Goal: Information Seeking & Learning: Learn about a topic

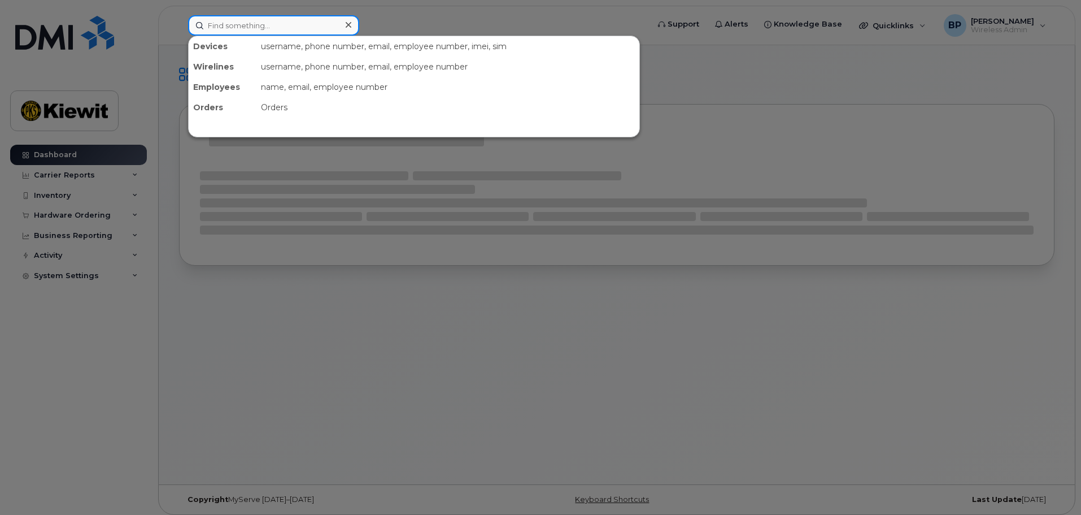
click at [293, 25] on input at bounding box center [273, 25] width 171 height 20
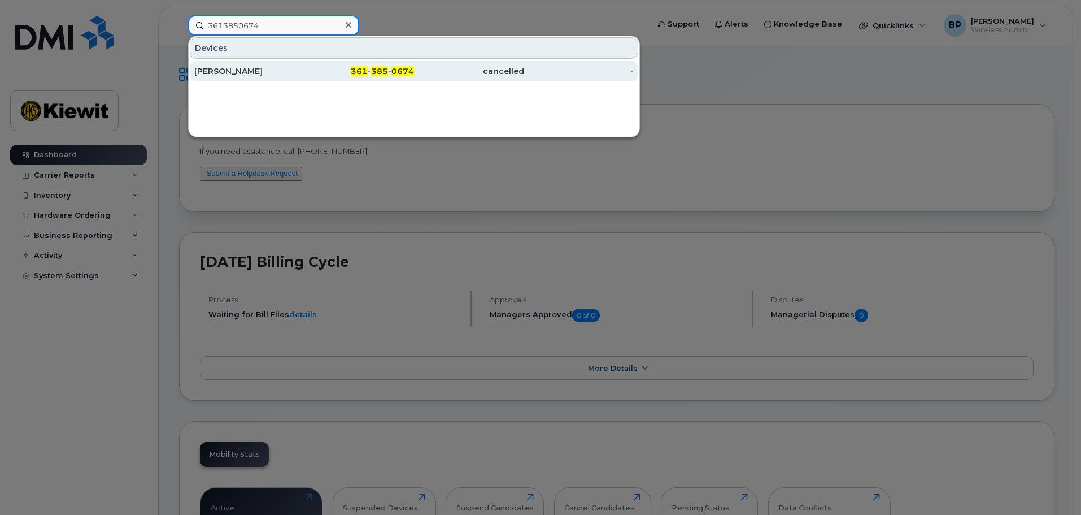
type input "3613850674"
click at [375, 71] on span "385" at bounding box center [379, 71] width 17 height 10
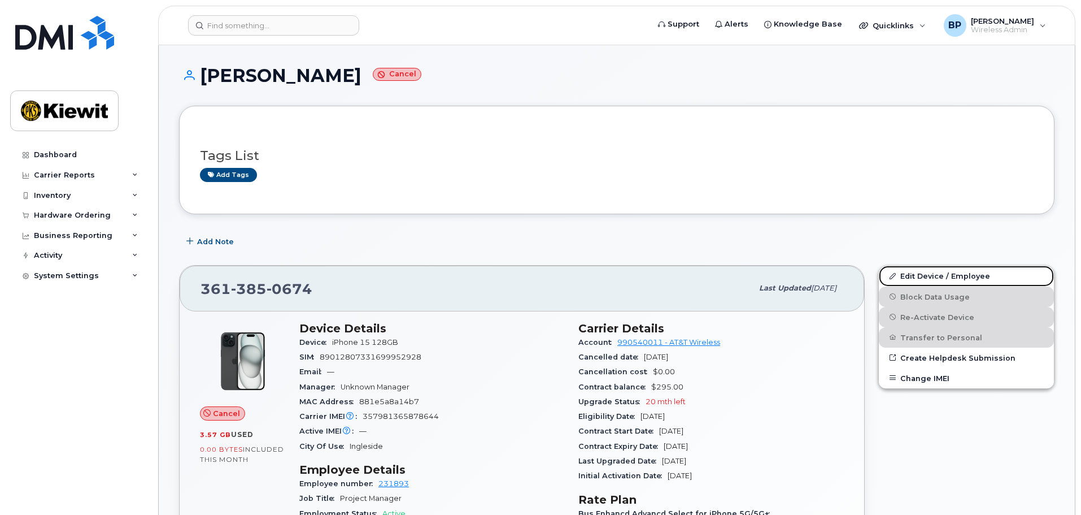
drag, startPoint x: 935, startPoint y: 277, endPoint x: 840, endPoint y: 277, distance: 94.9
click at [935, 277] on link "Edit Device / Employee" at bounding box center [966, 275] width 175 height 20
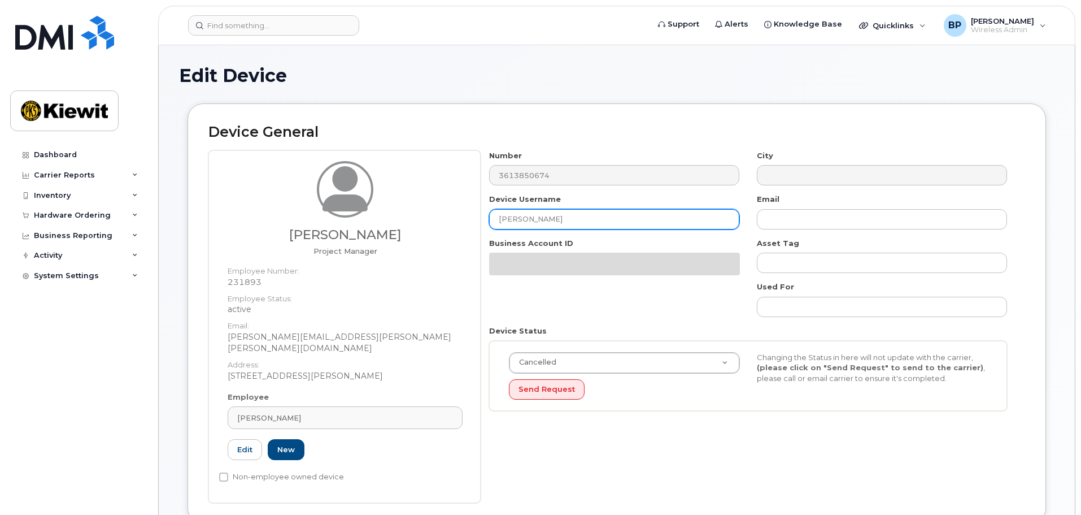
click at [581, 216] on input "[PERSON_NAME]" at bounding box center [614, 219] width 250 height 20
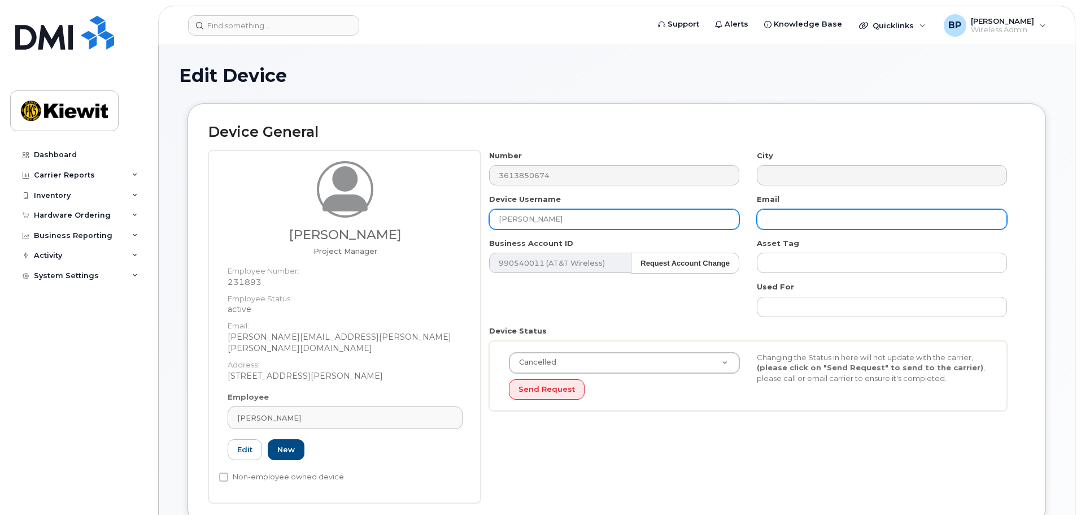
type input "[PERSON_NAME]"
click at [777, 214] on input "text" at bounding box center [882, 219] width 250 height 20
type input "c"
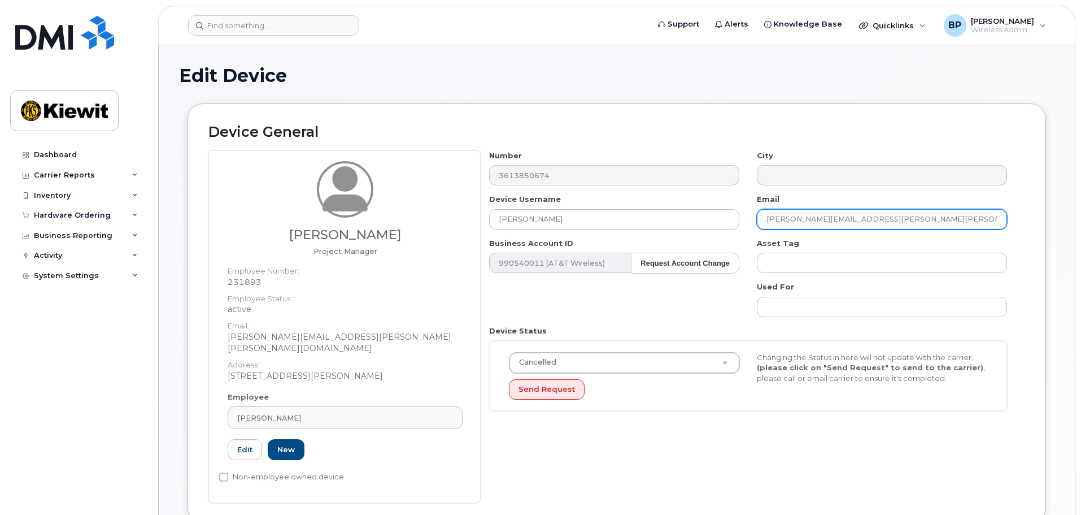
type input "christopher.alonso@kiewit.com"
click at [694, 292] on div "Number 3613850674 City Device Username CHRISTOPHER ALONSO Email christopher.alo…" at bounding box center [748, 284] width 535 height 269
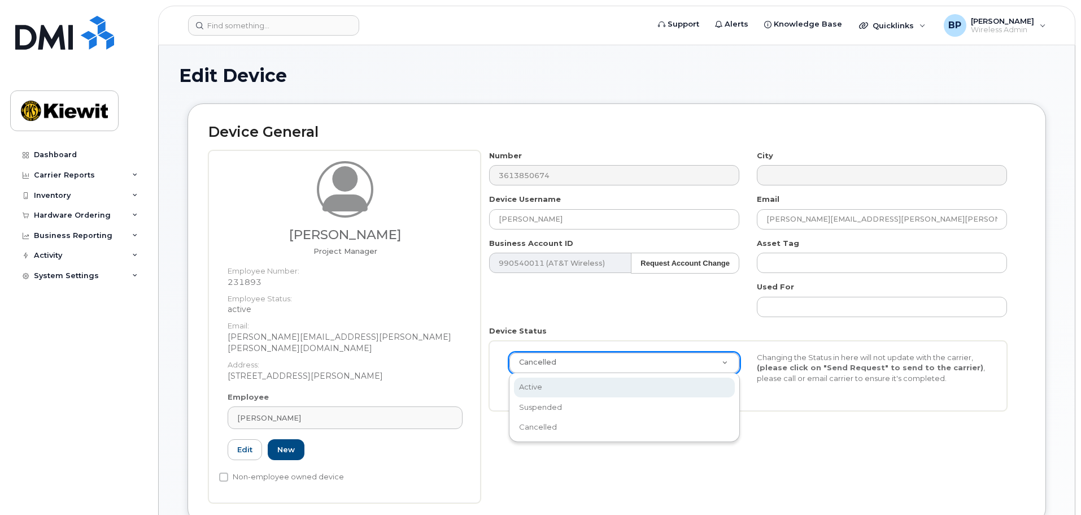
scroll to position [0, 3]
select select "active"
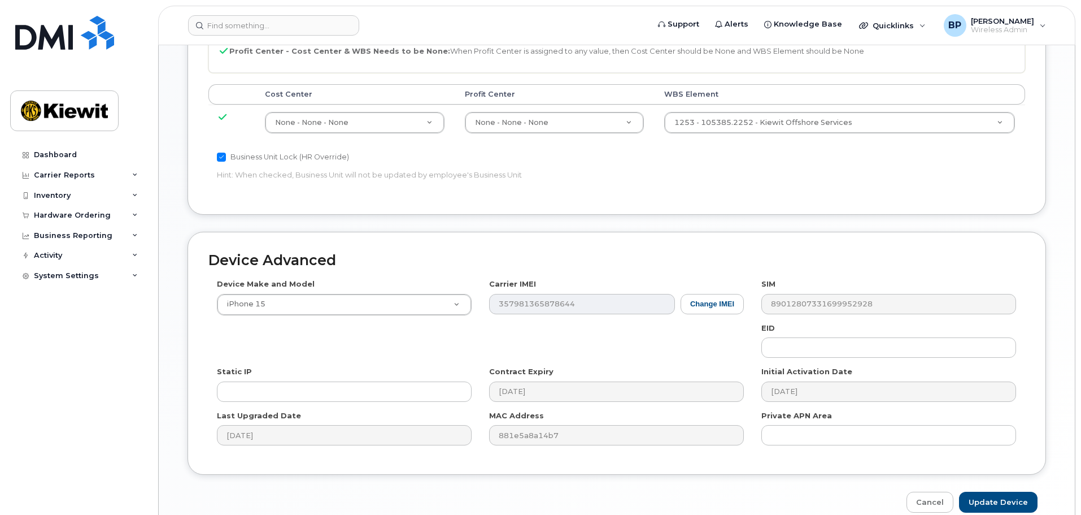
scroll to position [646, 0]
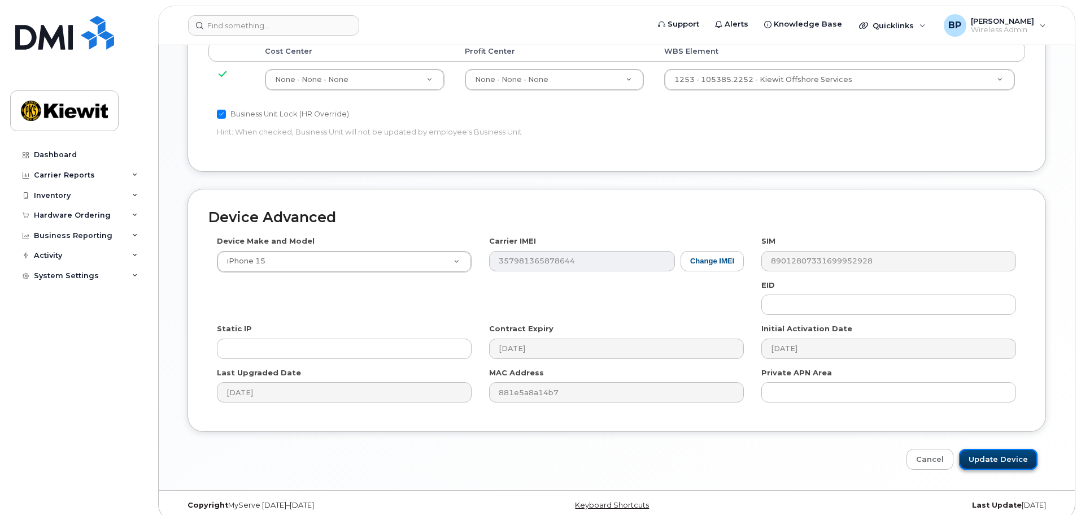
click at [999, 452] on input "Update Device" at bounding box center [998, 459] width 79 height 21
type input "Saving..."
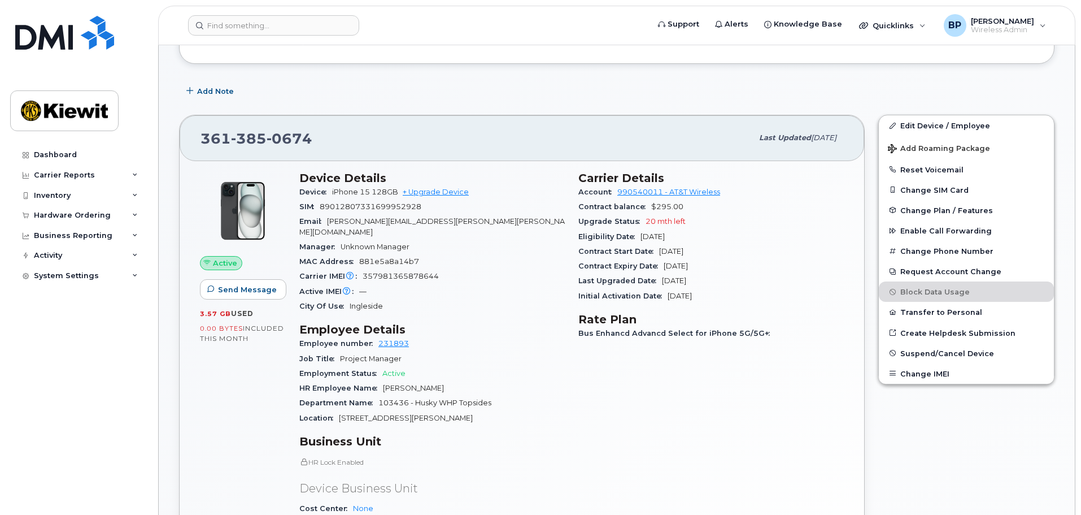
scroll to position [169, 0]
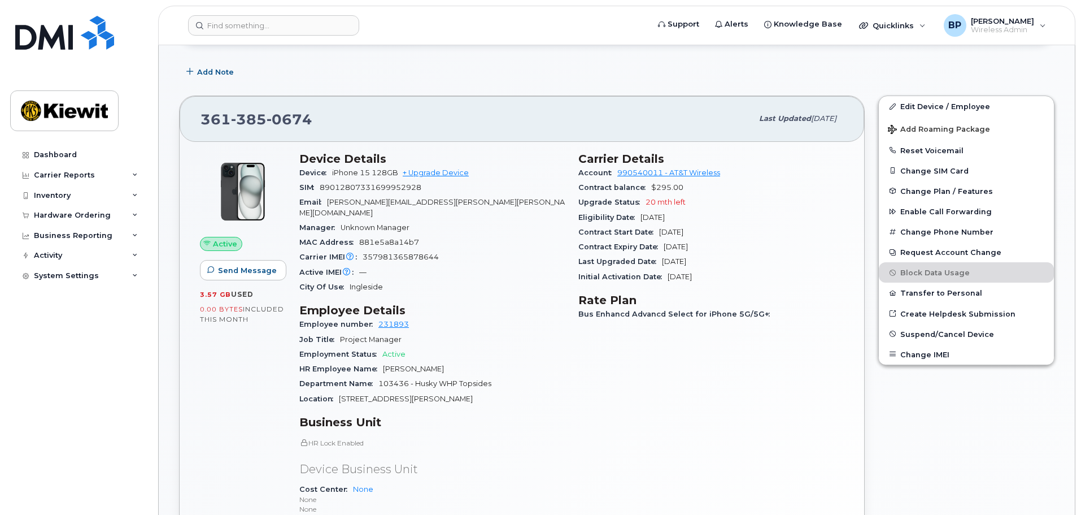
click at [729, 422] on div "Carrier Details Account 990540011 - AT&T Wireless Contract balance $295.00 Upgr…" at bounding box center [711, 372] width 279 height 455
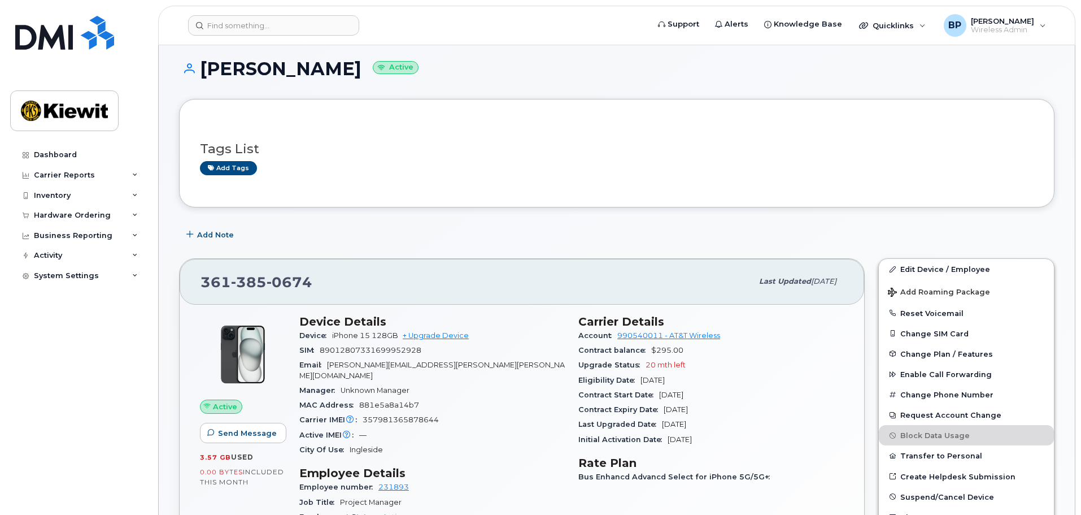
scroll to position [0, 0]
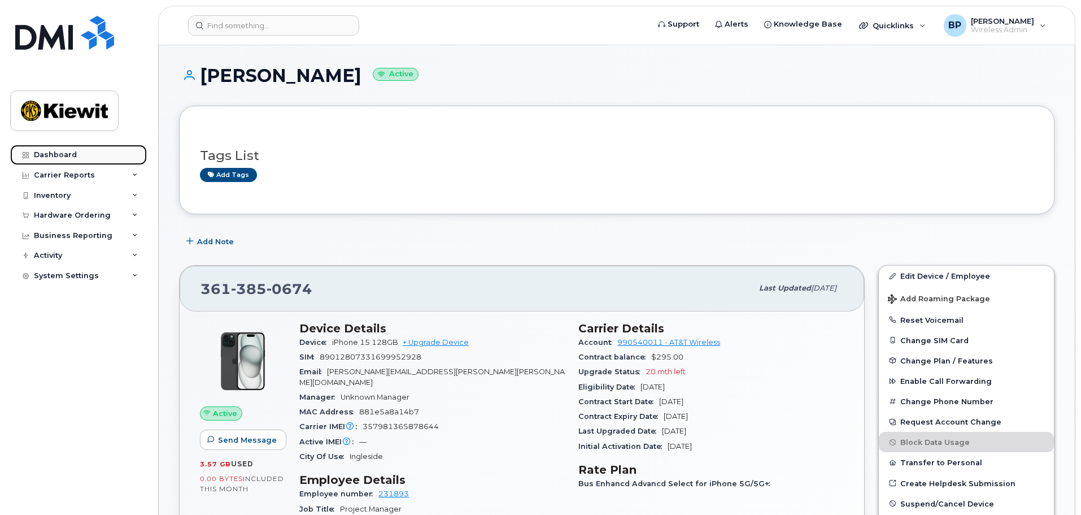
click at [58, 151] on div "Dashboard" at bounding box center [55, 154] width 43 height 9
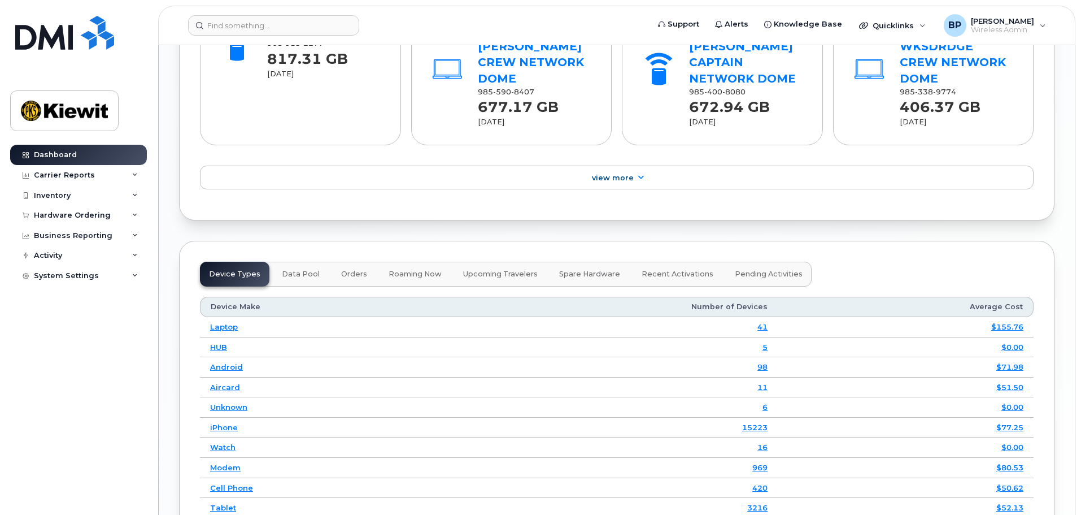
scroll to position [1356, 0]
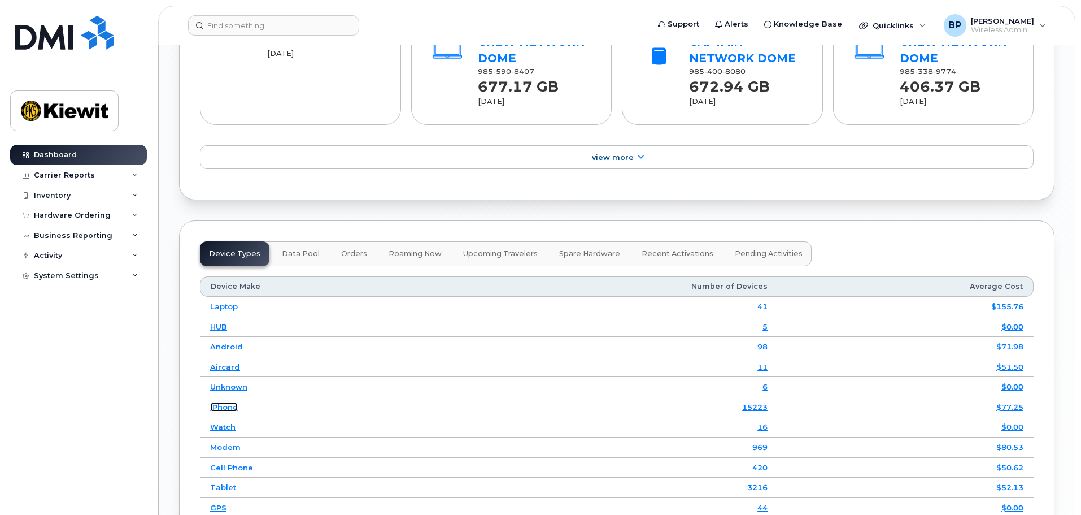
drag, startPoint x: 219, startPoint y: 388, endPoint x: 228, endPoint y: 389, distance: 9.6
click at [220, 402] on link "iPhone" at bounding box center [224, 406] width 28 height 9
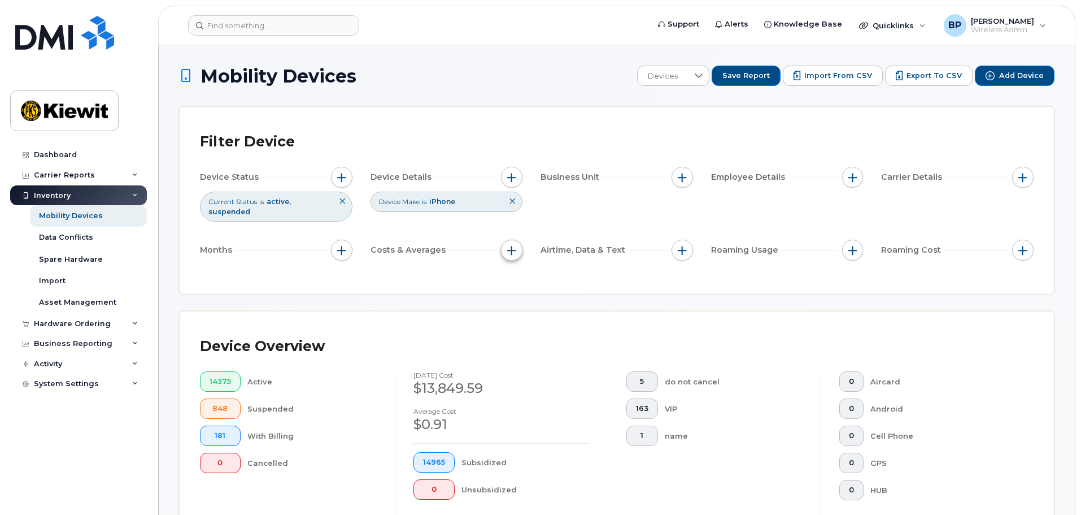
click at [513, 248] on button "button" at bounding box center [511, 250] width 21 height 21
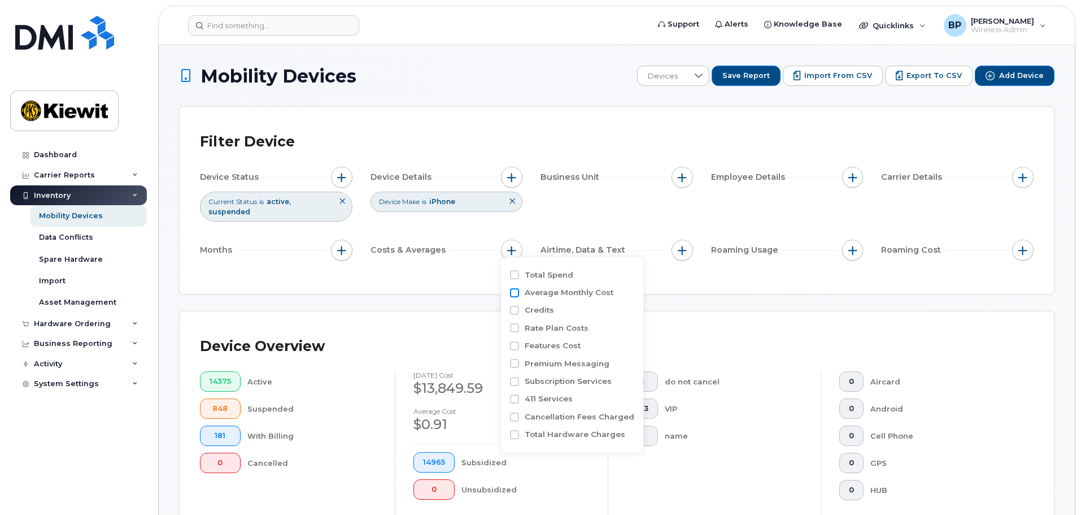
click at [516, 294] on input "Average Monthly Cost" at bounding box center [514, 292] width 9 height 9
checkbox input "true"
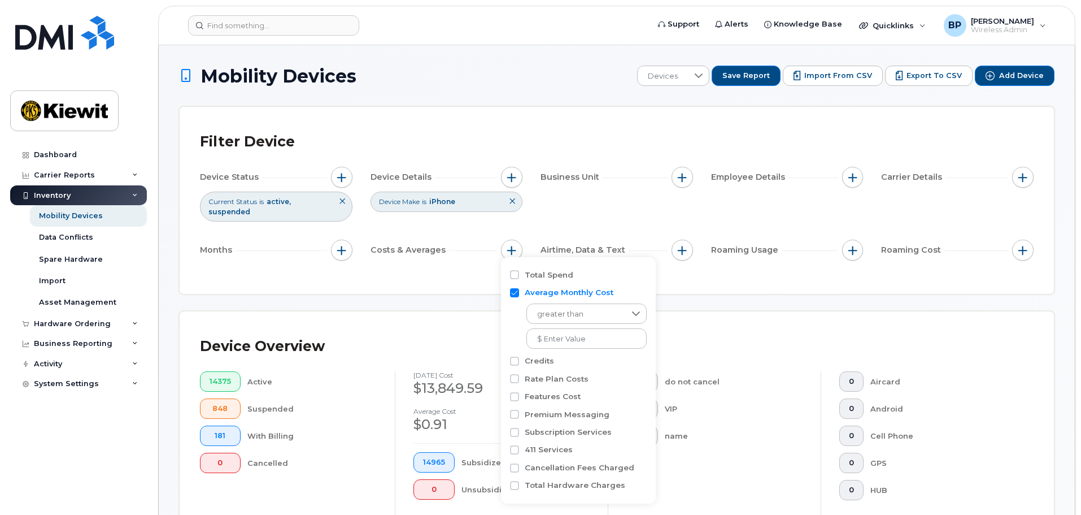
click at [700, 314] on div "Device Overview 14375 Active 848 Suspended 181 With Billing 0 Cancelled [DATE] …" at bounding box center [617, 439] width 874 height 256
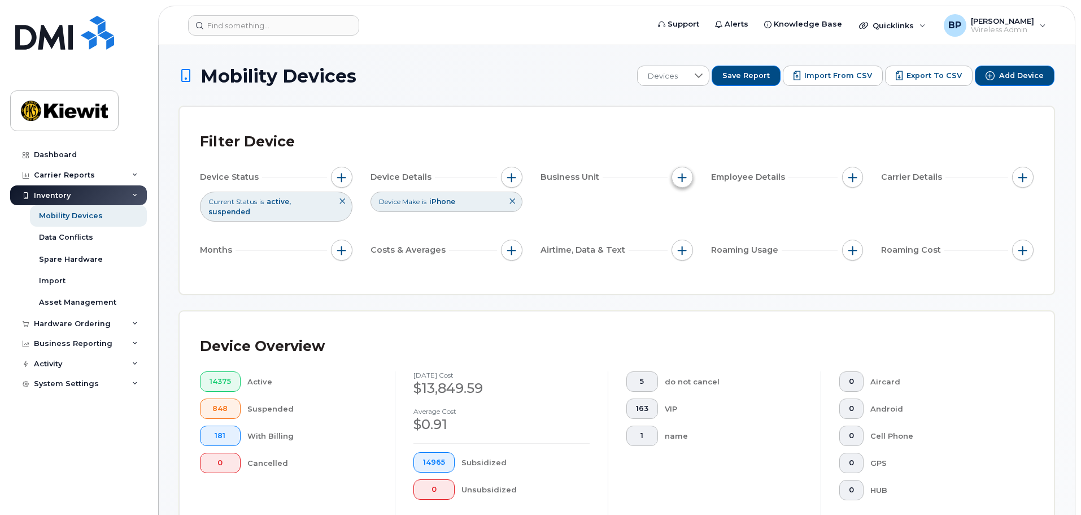
click at [680, 176] on span "button" at bounding box center [682, 177] width 9 height 9
click at [687, 264] on input "WBS Element" at bounding box center [685, 264] width 9 height 9
checkbox input "true"
click at [687, 225] on input "Cost Center" at bounding box center [685, 229] width 9 height 9
checkbox input "true"
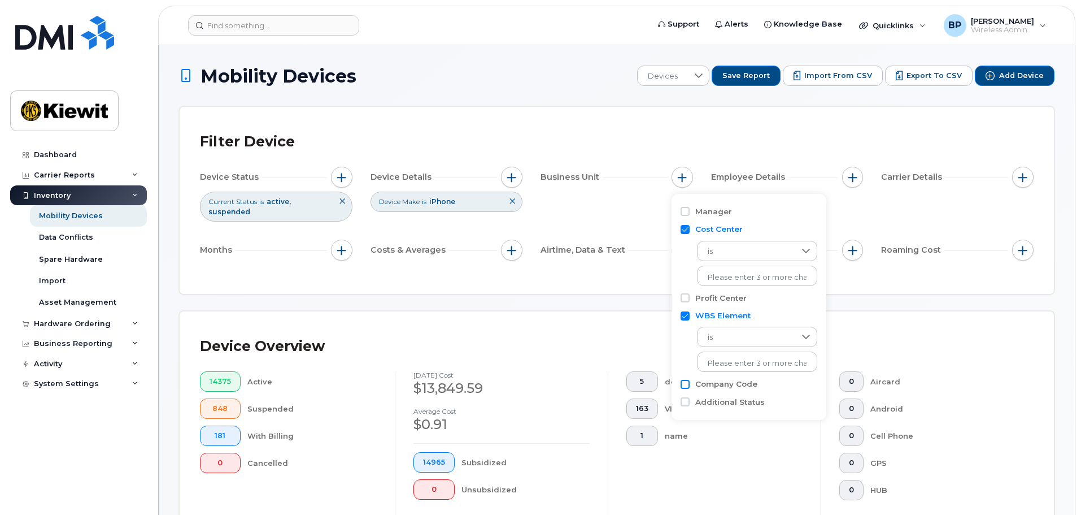
click at [682, 385] on input "Company Code" at bounding box center [685, 384] width 9 height 9
checkbox input "true"
click at [759, 275] on input "text" at bounding box center [757, 277] width 99 height 10
type input "1"
click at [686, 228] on input "Cost Center" at bounding box center [685, 229] width 9 height 9
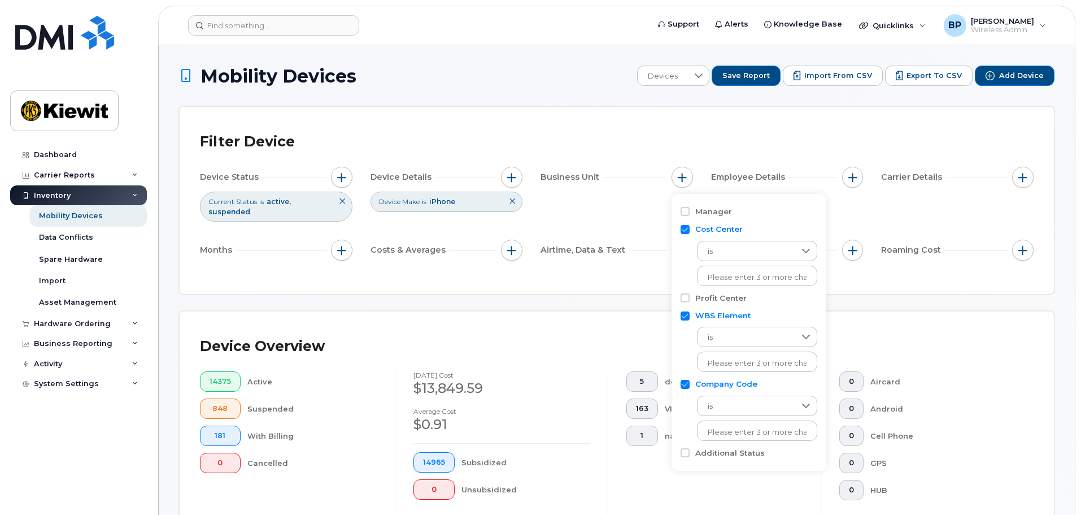
checkbox input "false"
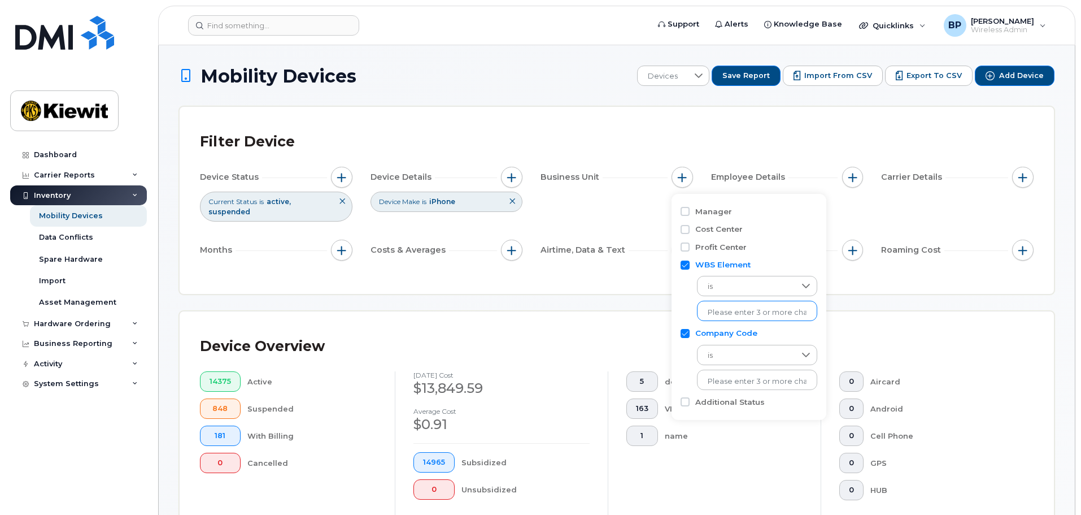
click at [739, 308] on input "text" at bounding box center [757, 312] width 99 height 10
click at [732, 312] on input "1053852252" at bounding box center [757, 312] width 99 height 10
type input "105385.2252"
click at [750, 334] on li "1253 - 105385.2252 - Kiewit Offshore Services" at bounding box center [785, 335] width 177 height 21
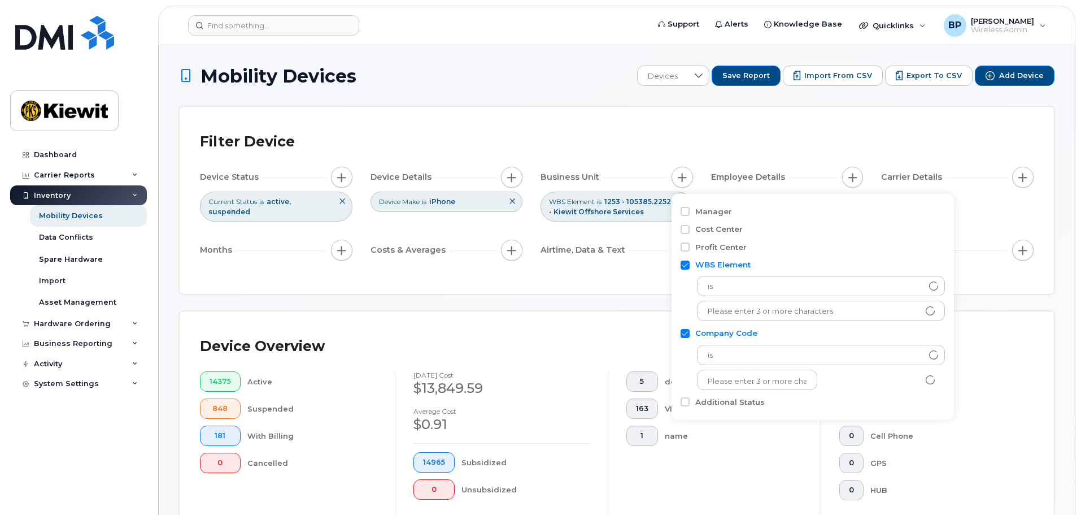
click at [687, 333] on input "Company Code" at bounding box center [685, 333] width 9 height 9
checkbox input "false"
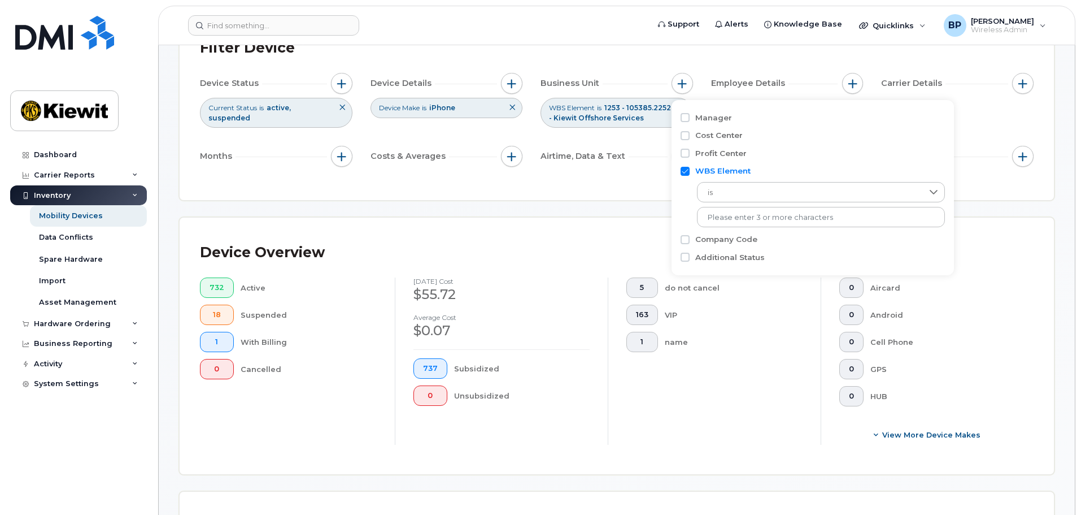
scroll to position [71, 0]
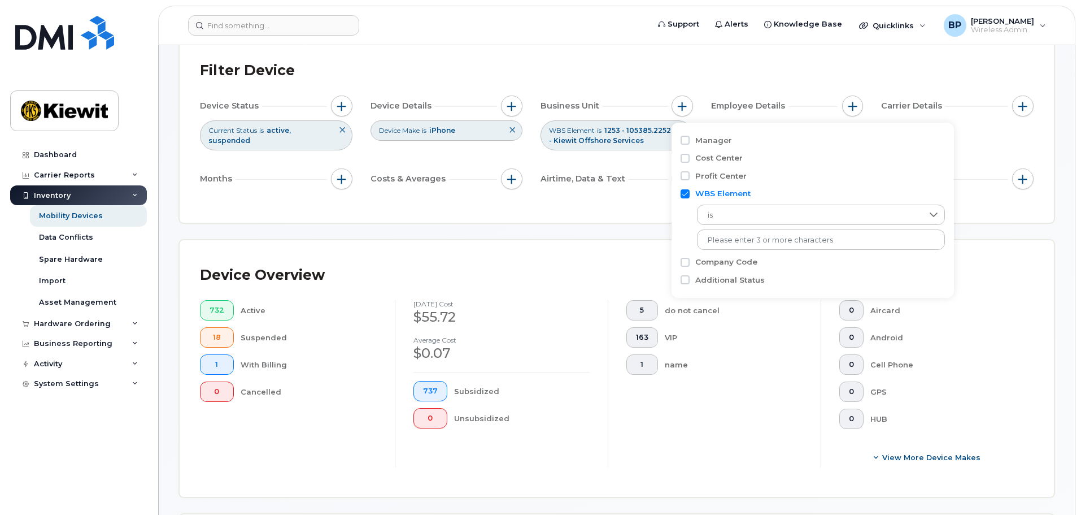
click at [633, 212] on div "Filter Device Device Status Current Status is active suspended Device Details D…" at bounding box center [617, 129] width 874 height 187
click at [850, 108] on span "button" at bounding box center [852, 106] width 9 height 9
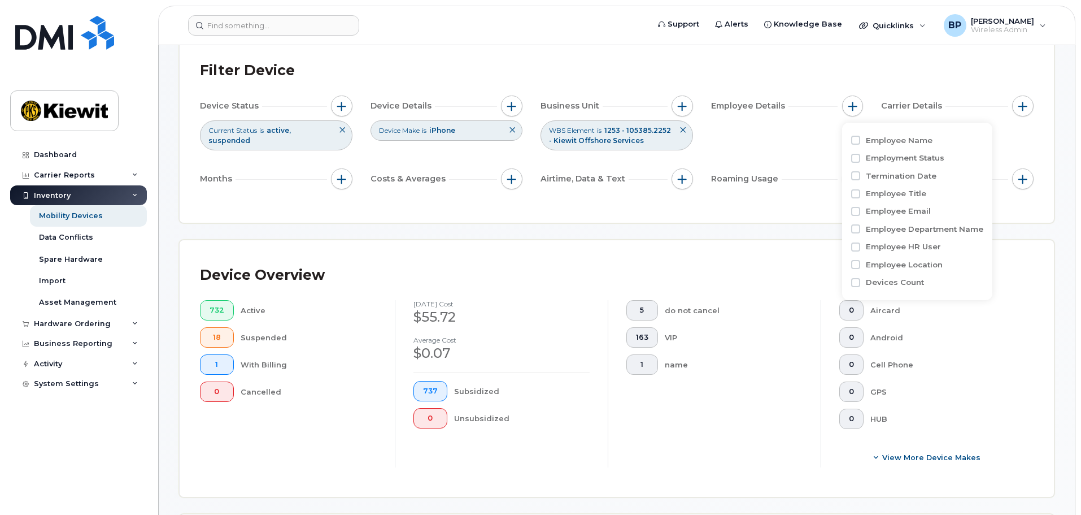
click at [805, 211] on div "Filter Device Device Status Current Status is active suspended Device Details D…" at bounding box center [617, 129] width 874 height 187
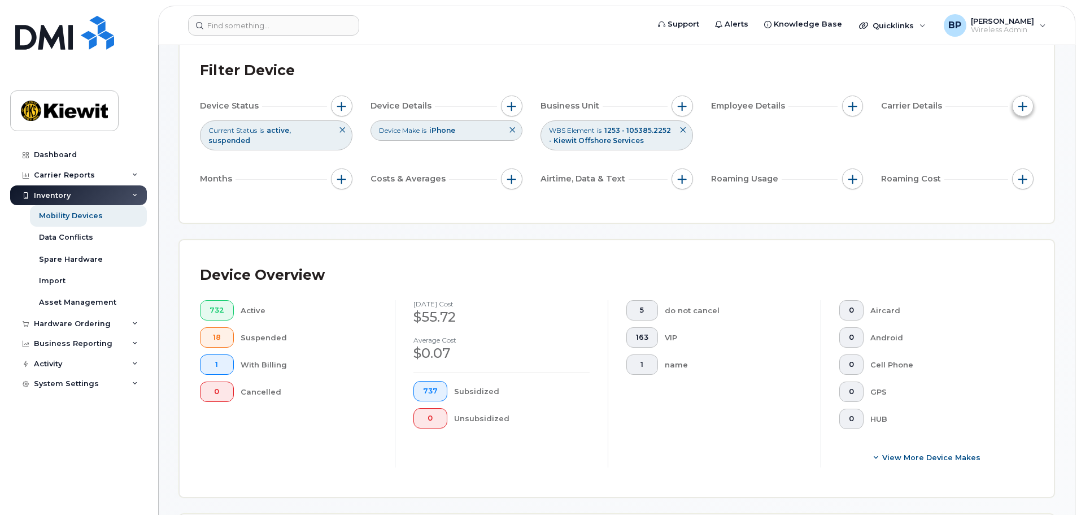
click at [1028, 107] on button "button" at bounding box center [1022, 105] width 21 height 21
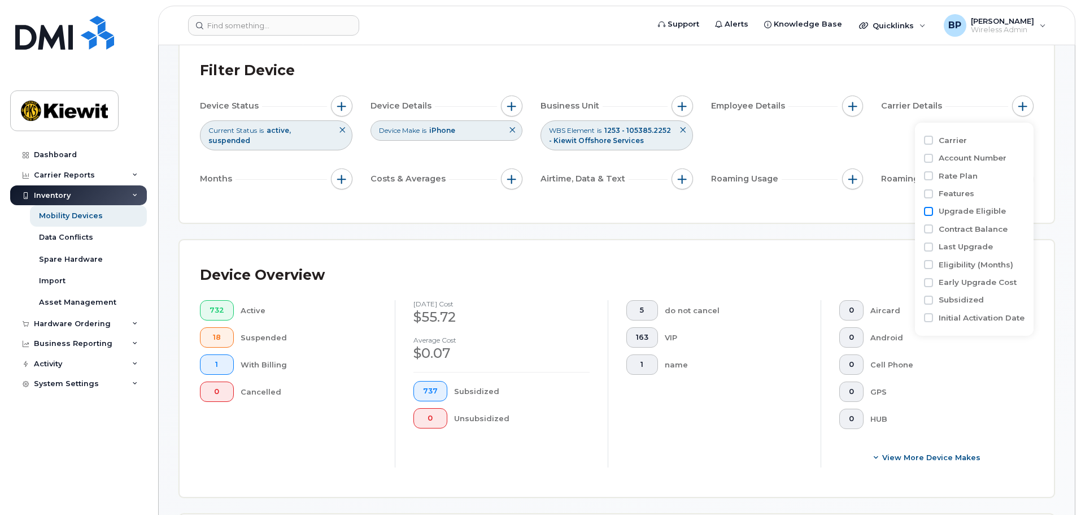
click at [927, 211] on input "Upgrade Eligible" at bounding box center [928, 211] width 9 height 9
checkbox input "true"
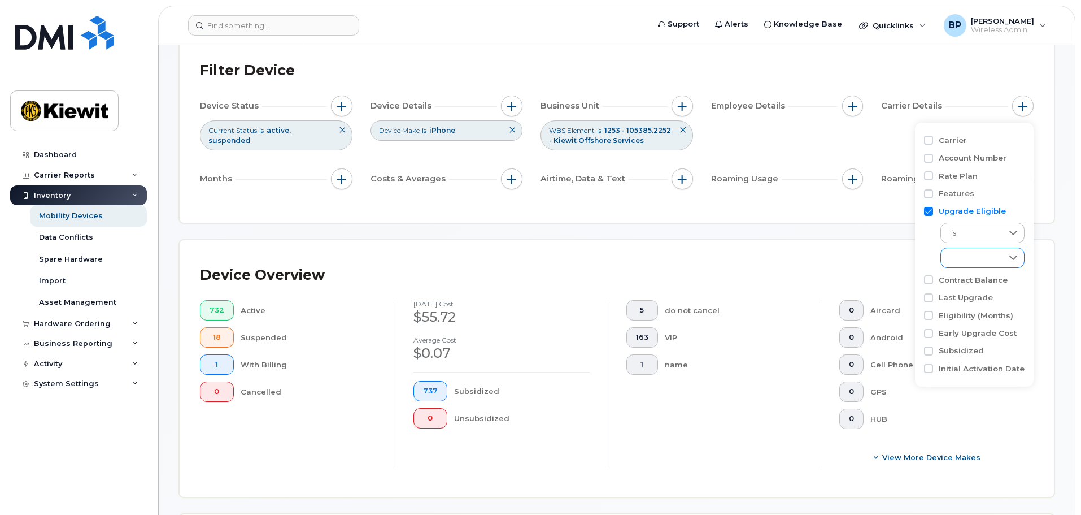
click at [1015, 255] on icon at bounding box center [1013, 257] width 9 height 9
click at [965, 284] on span "Eligible" at bounding box center [963, 287] width 27 height 11
click at [931, 277] on input "Contract Balance" at bounding box center [928, 279] width 9 height 9
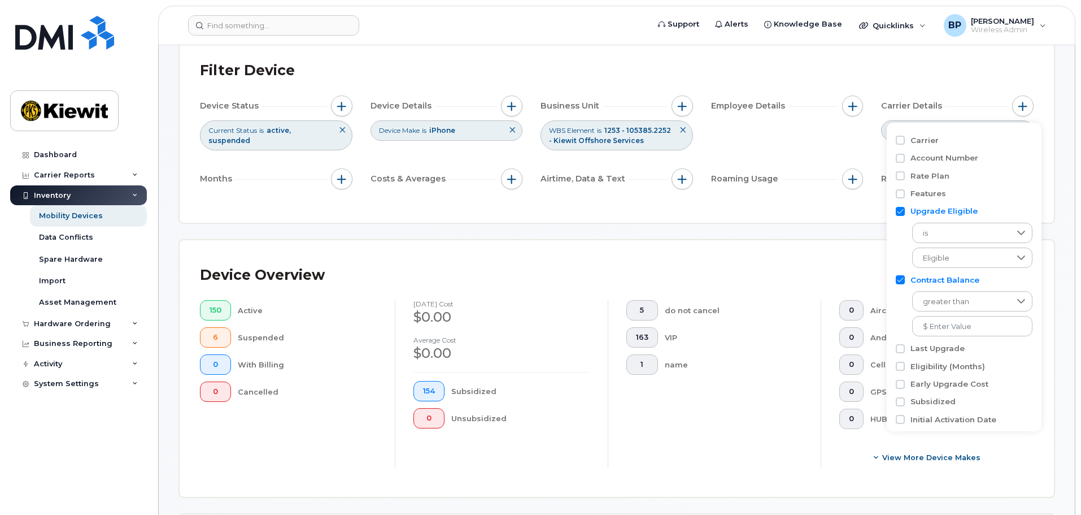
click at [902, 281] on input "Contract Balance" at bounding box center [900, 279] width 9 height 9
checkbox input "false"
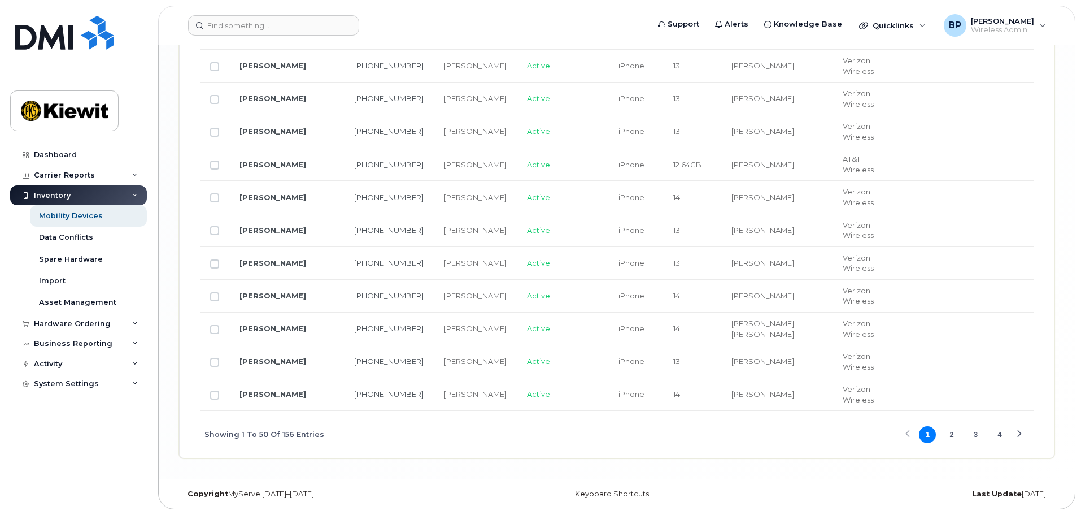
scroll to position [1945, 0]
drag, startPoint x: 642, startPoint y: 411, endPoint x: 668, endPoint y: 410, distance: 25.4
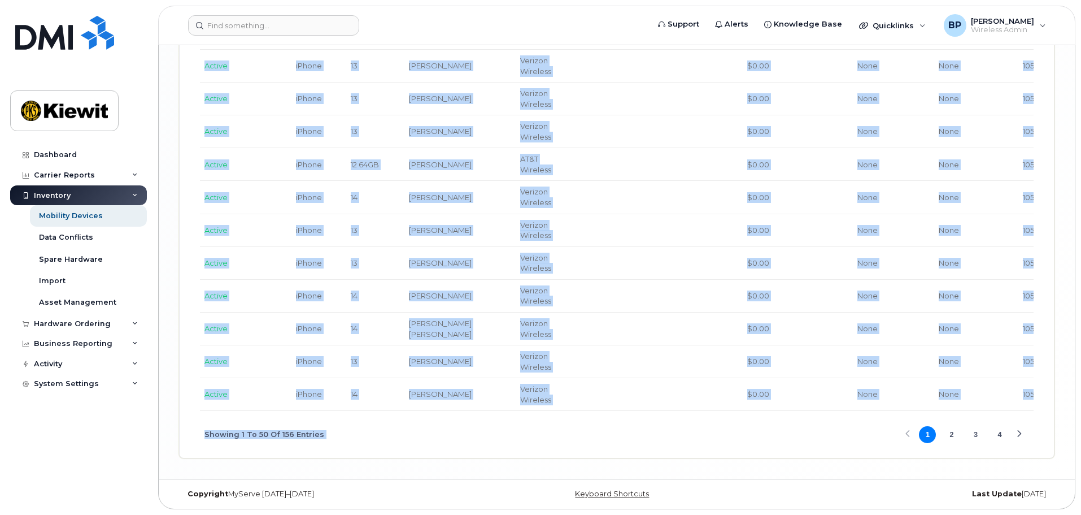
scroll to position [0, 325]
click at [823, 438] on div "Showing 1 To 50 Of 156 Entries 1 2 3 4" at bounding box center [617, 434] width 834 height 47
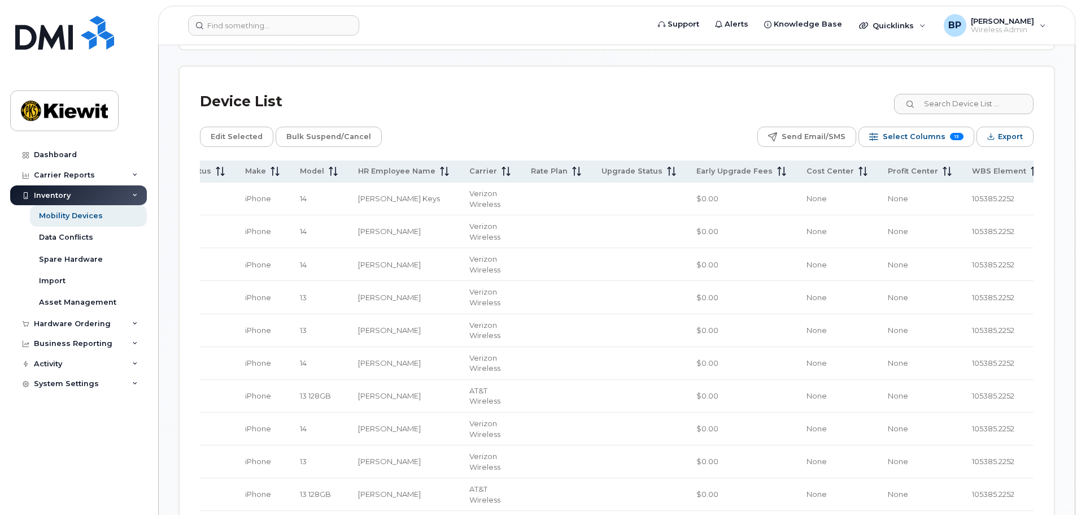
scroll to position [533, 0]
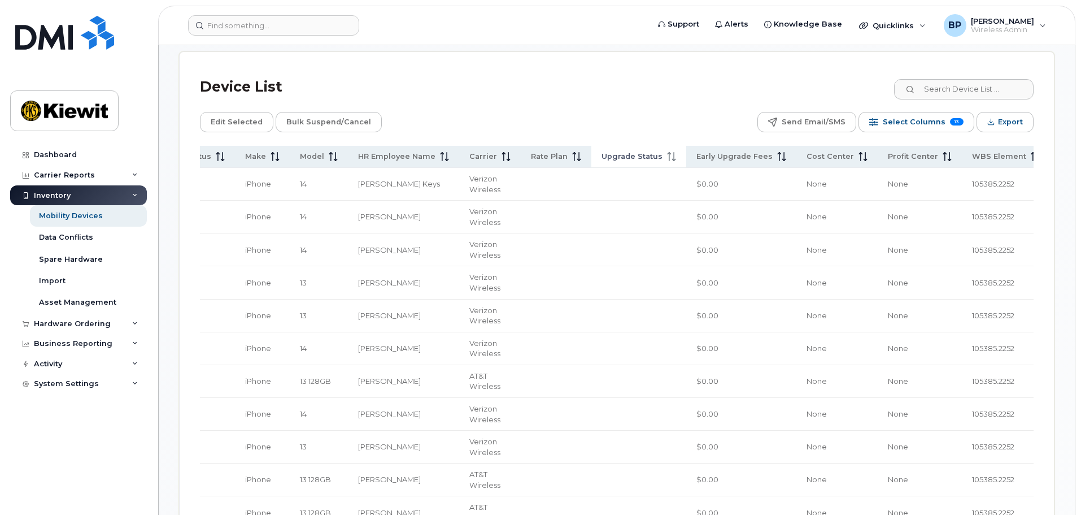
click at [602, 161] on span "Upgrade Status" at bounding box center [632, 156] width 61 height 10
click at [300, 156] on span "Model" at bounding box center [312, 156] width 24 height 10
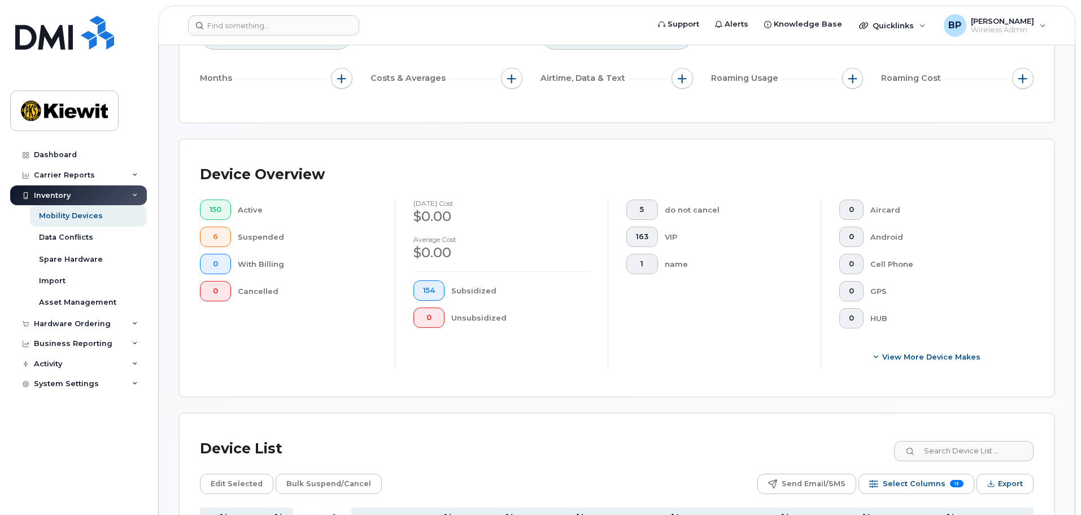
scroll to position [0, 0]
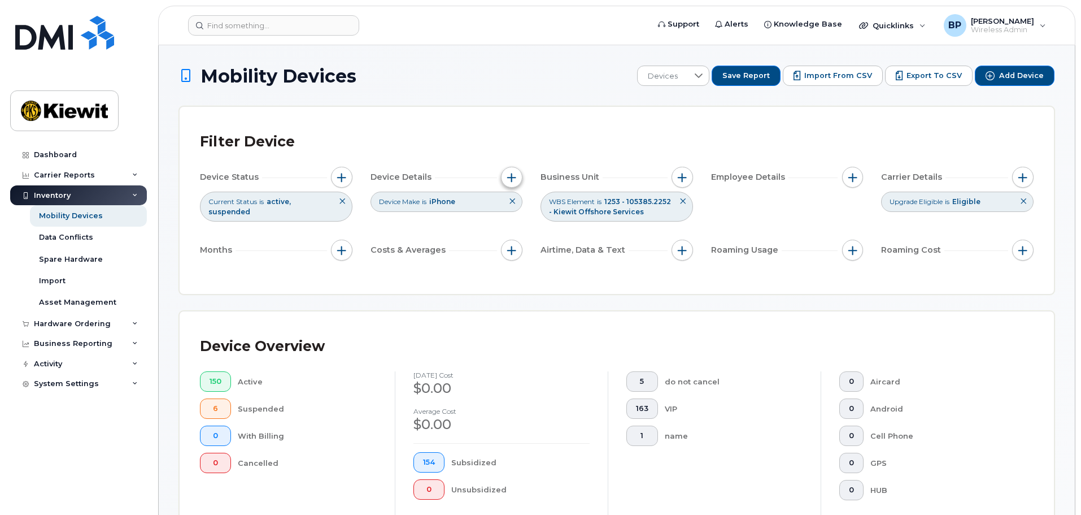
click at [508, 176] on span "button" at bounding box center [511, 177] width 9 height 9
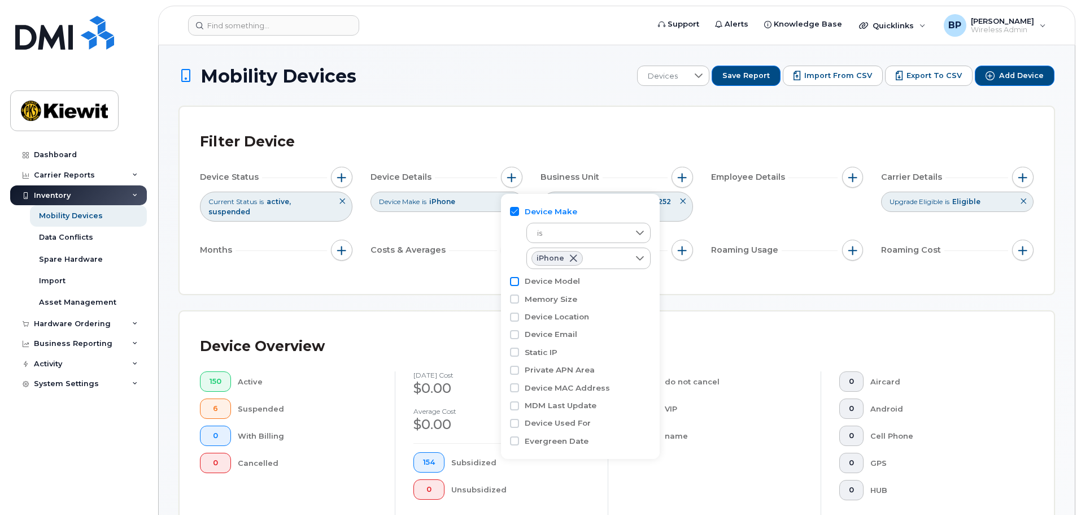
click at [516, 281] on input "Device Model" at bounding box center [514, 281] width 9 height 9
checkbox input "false"
click at [552, 404] on label "MDM Last Update" at bounding box center [561, 405] width 72 height 11
click at [519, 404] on input "MDM Last Update" at bounding box center [514, 405] width 9 height 9
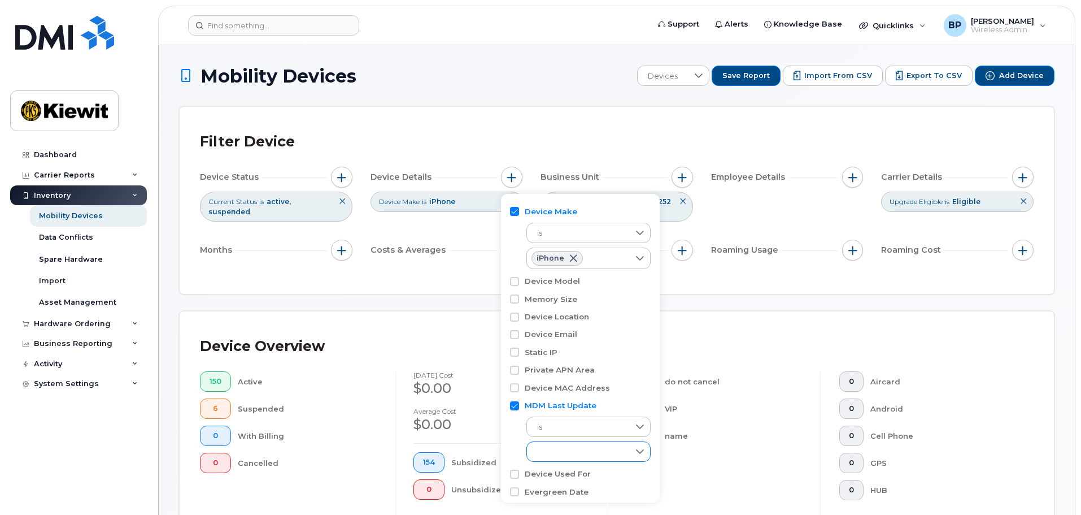
click at [641, 451] on icon at bounding box center [639, 451] width 9 height 9
click at [562, 407] on span "More than 72 hours" at bounding box center [571, 402] width 72 height 11
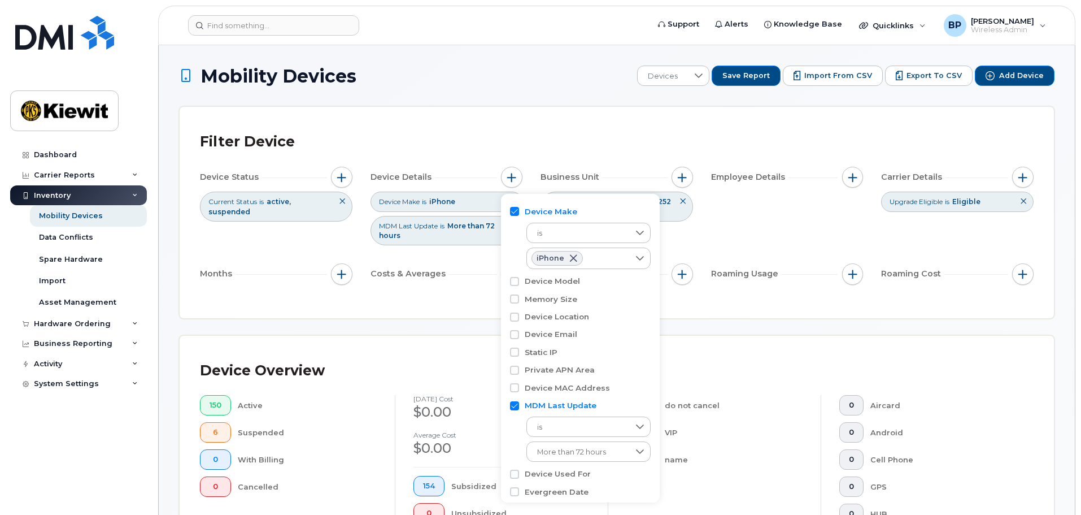
click at [516, 409] on input "MDM Last Update" at bounding box center [514, 405] width 9 height 9
checkbox input "false"
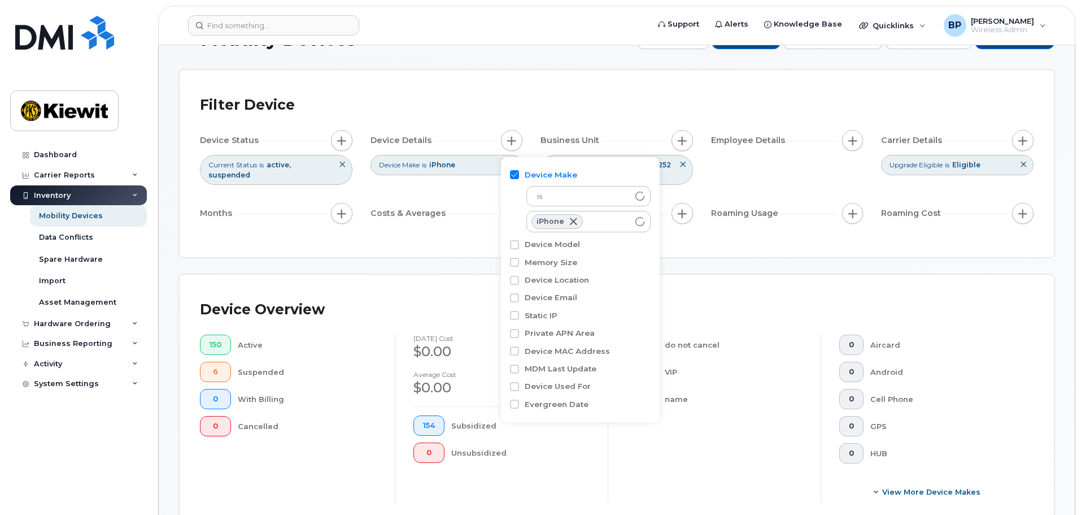
scroll to position [56, 0]
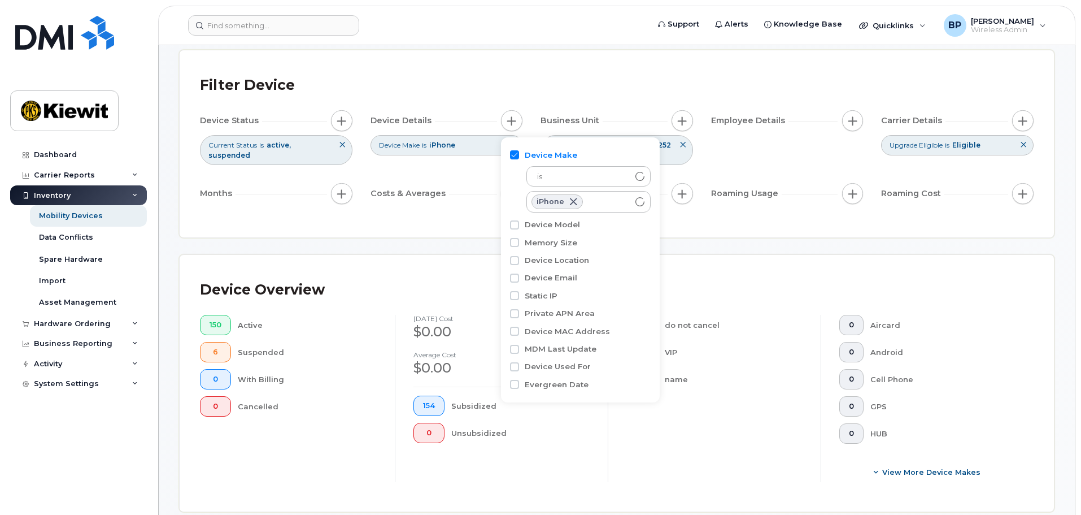
click at [696, 219] on div "Filter Device Device Status Current Status is active suspended Device Details D…" at bounding box center [617, 143] width 874 height 187
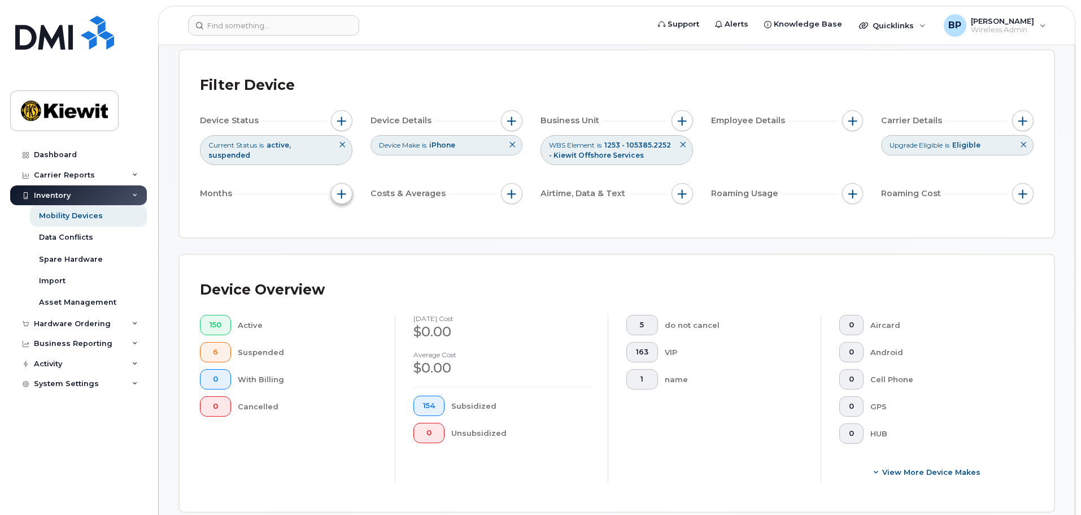
click at [345, 193] on span "button" at bounding box center [341, 193] width 9 height 9
click at [852, 195] on span "button" at bounding box center [852, 193] width 9 height 9
click at [1015, 190] on button "button" at bounding box center [1022, 193] width 21 height 21
click at [340, 124] on span "button" at bounding box center [341, 120] width 9 height 9
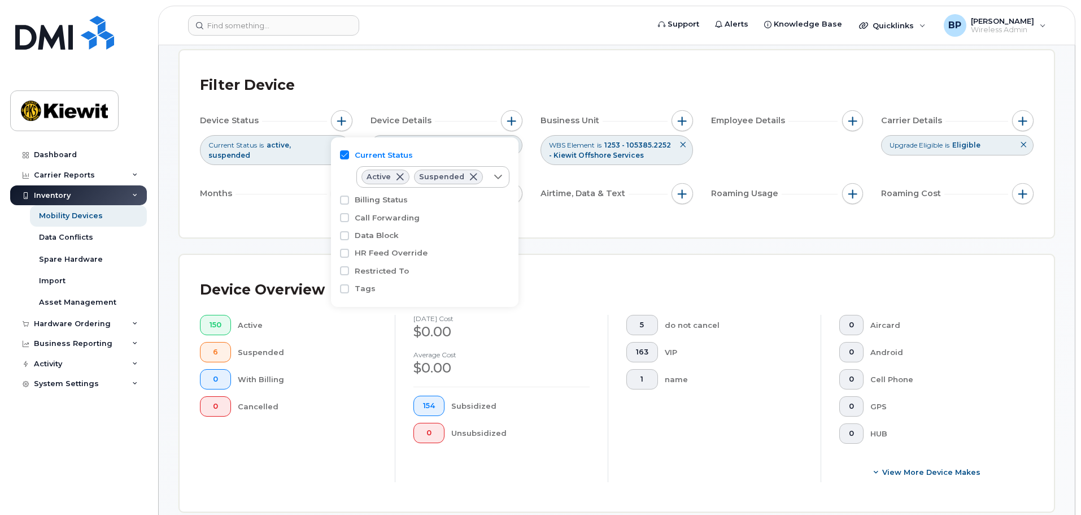
click at [484, 69] on div "Filter Device Device Status Current Status is active suspended Device Details D…" at bounding box center [617, 143] width 874 height 187
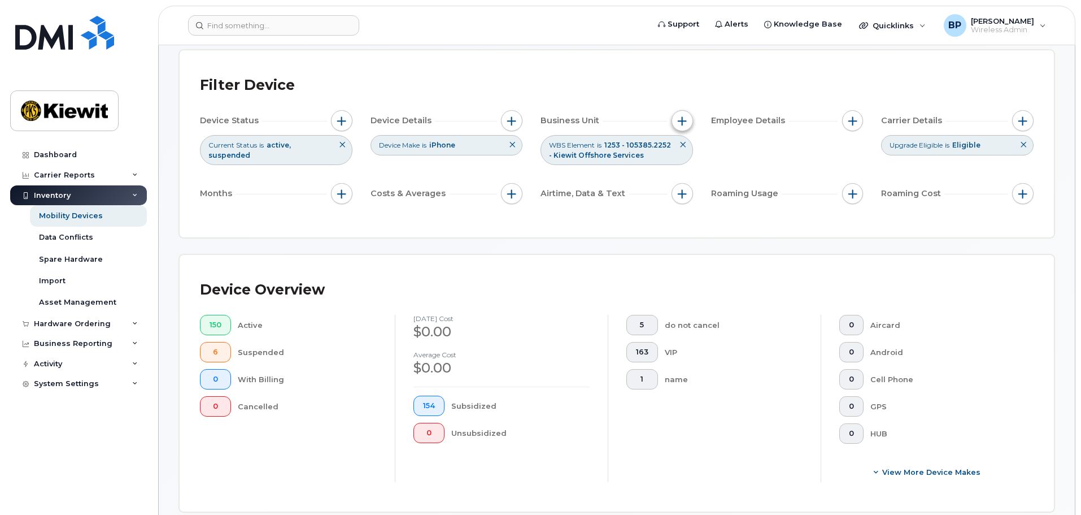
click at [687, 123] on button "button" at bounding box center [682, 120] width 21 height 21
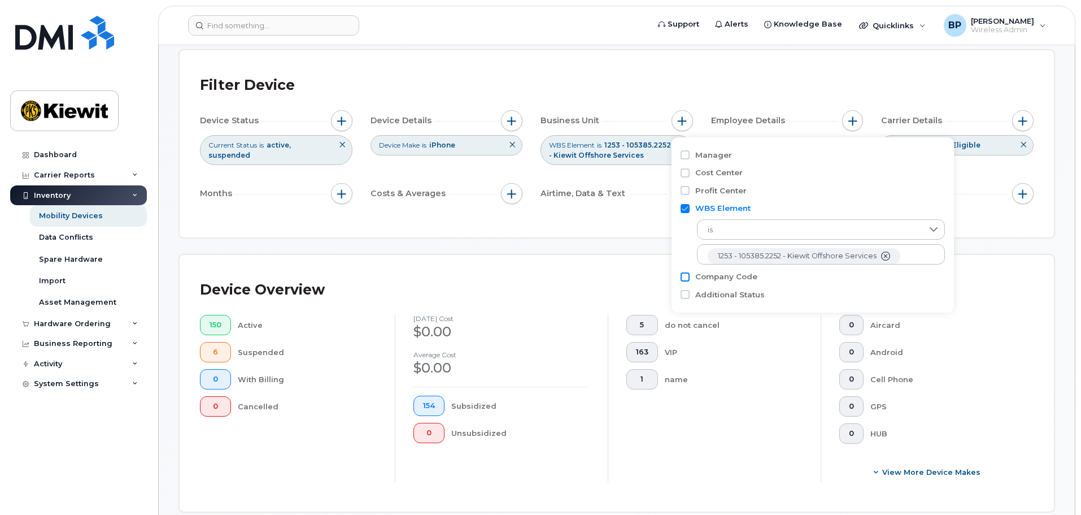
click at [687, 277] on input "Company Code" at bounding box center [685, 276] width 9 height 9
checkbox input "true"
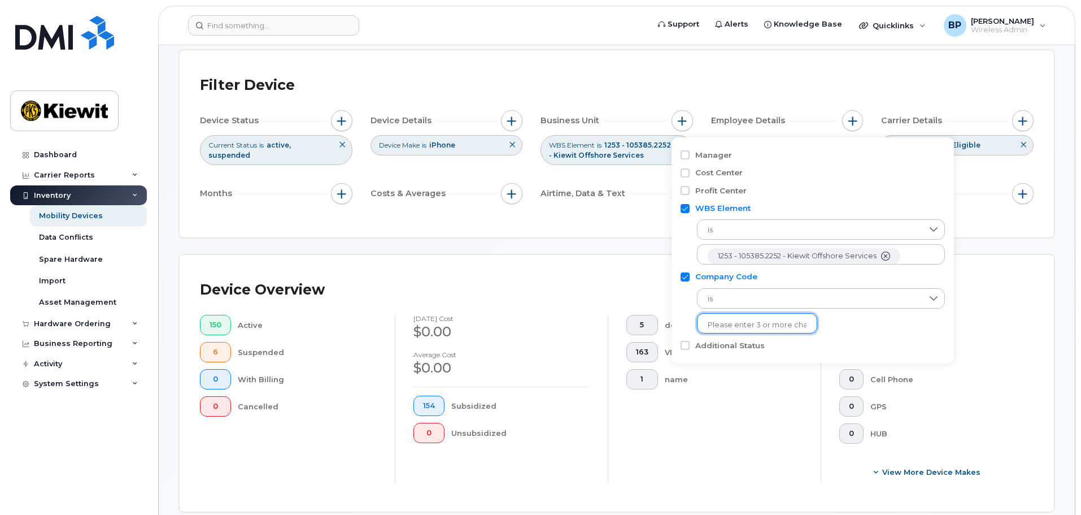
click at [737, 322] on input "text" at bounding box center [757, 325] width 99 height 10
type input "2"
type input "340"
drag, startPoint x: 723, startPoint y: 325, endPoint x: 673, endPoint y: 312, distance: 51.4
click at [673, 312] on div "Manager Cost Center Profit Center WBS Element is 1253 - 105385.2252 - [PERSON_N…" at bounding box center [813, 250] width 282 height 226
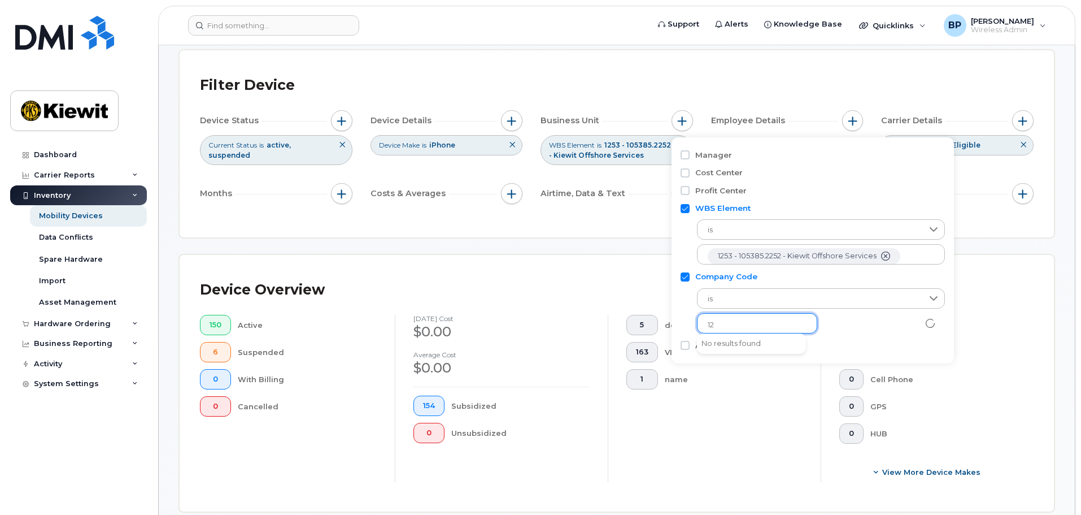
type input "1"
type input "k"
type input "3"
